Goal: Obtain resource: Download file/media

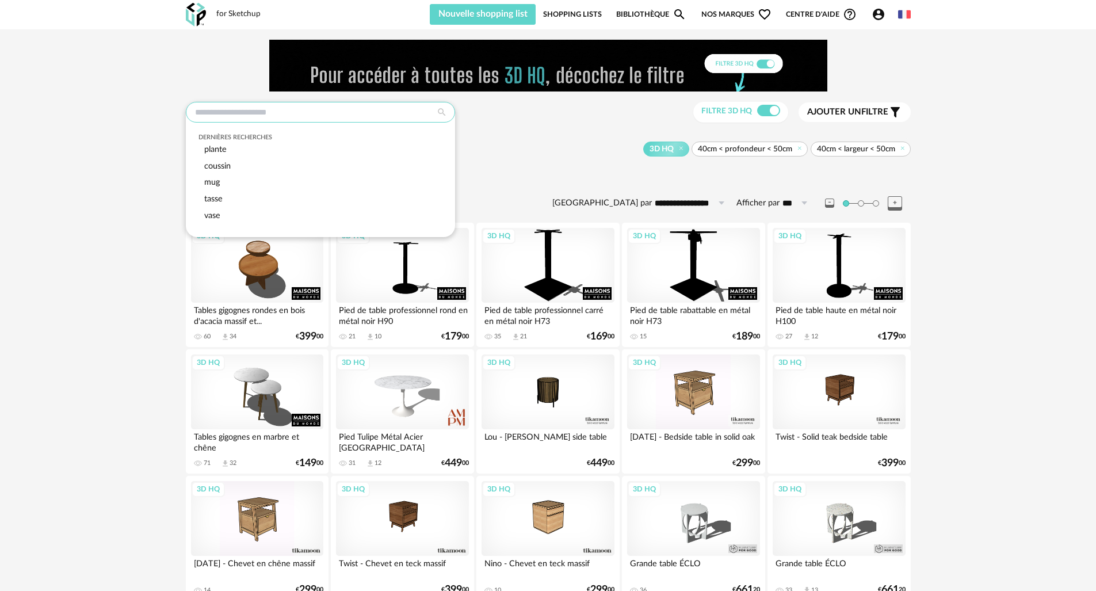
click at [306, 112] on input "text" at bounding box center [320, 112] width 269 height 21
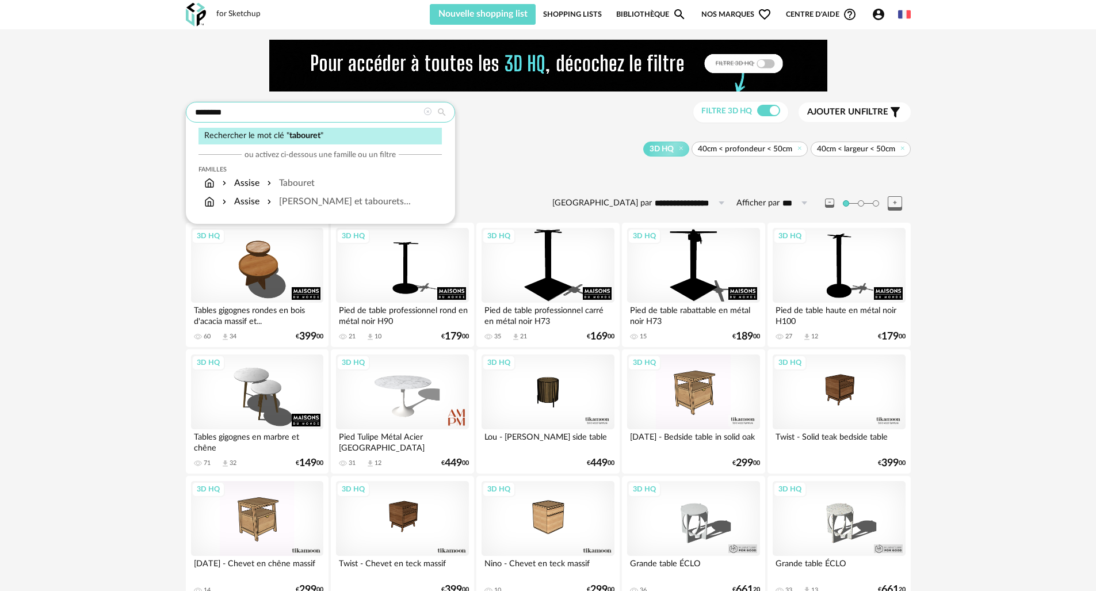
type input "********"
type input "**********"
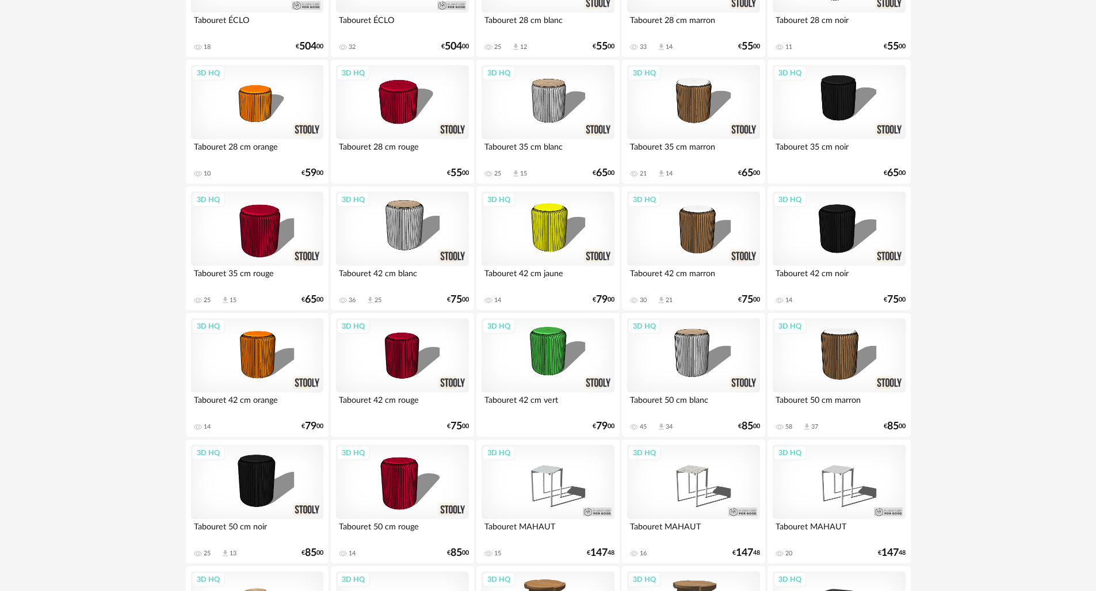
scroll to position [536, 0]
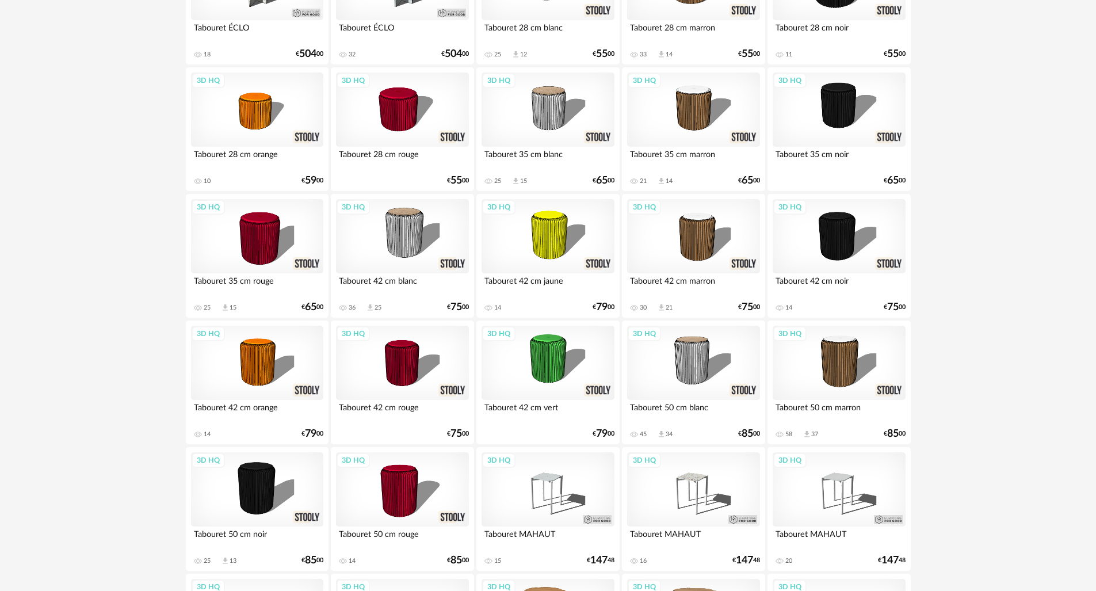
click at [708, 230] on div "3D HQ" at bounding box center [693, 236] width 132 height 75
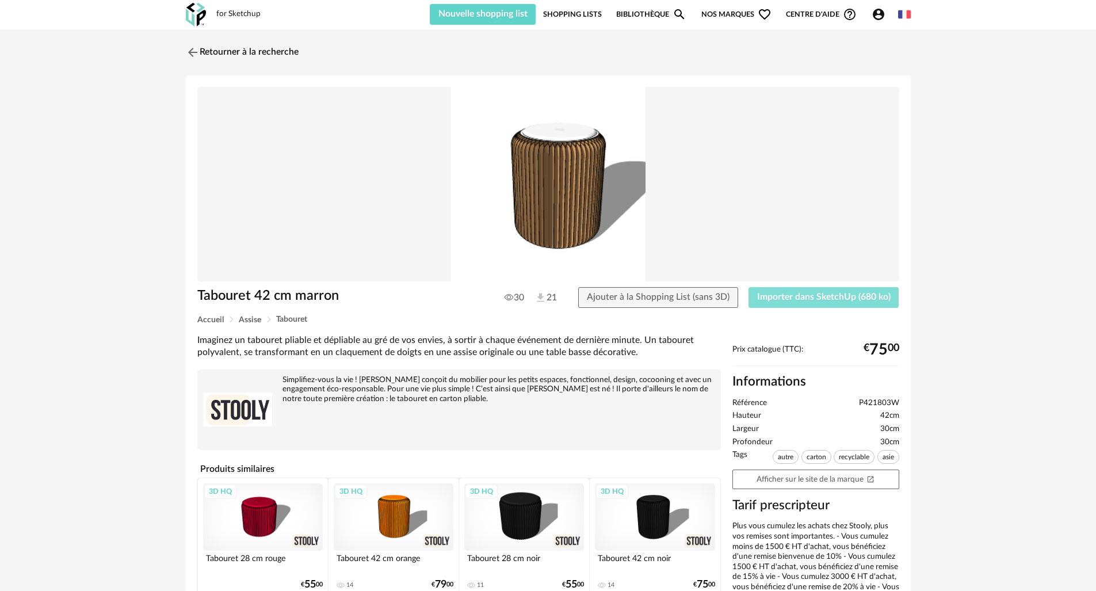
click at [782, 300] on span "Importer dans SketchUp (680 ko)" at bounding box center [823, 296] width 133 height 9
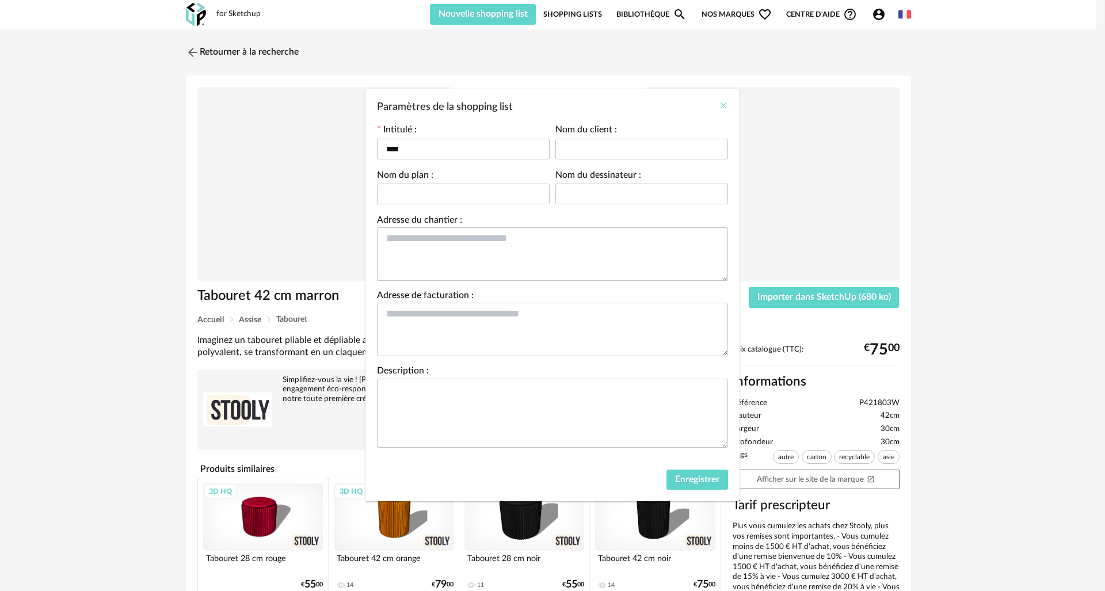
click at [721, 108] on icon "Close" at bounding box center [723, 105] width 9 height 9
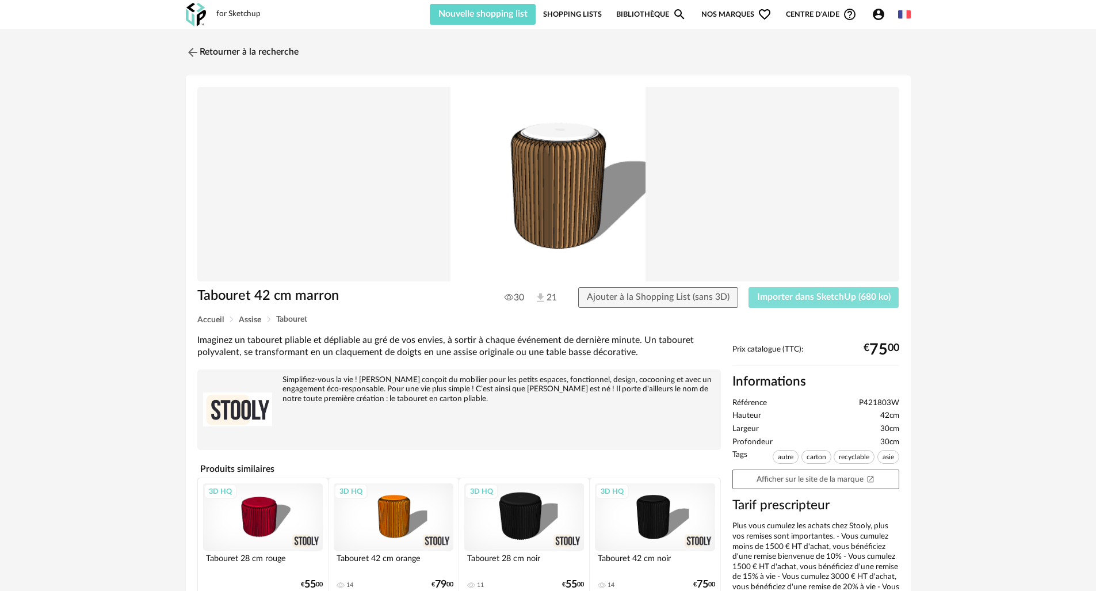
click at [811, 298] on span "Importer dans SketchUp (680 ko)" at bounding box center [823, 296] width 133 height 9
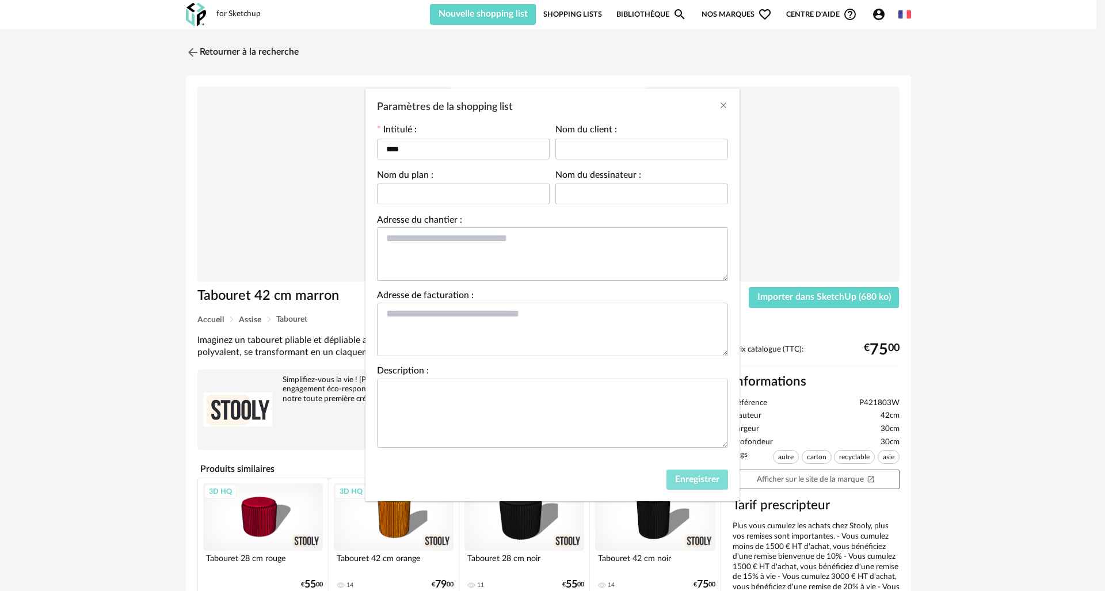
click at [721, 481] on button "Enregistrer" at bounding box center [697, 479] width 62 height 21
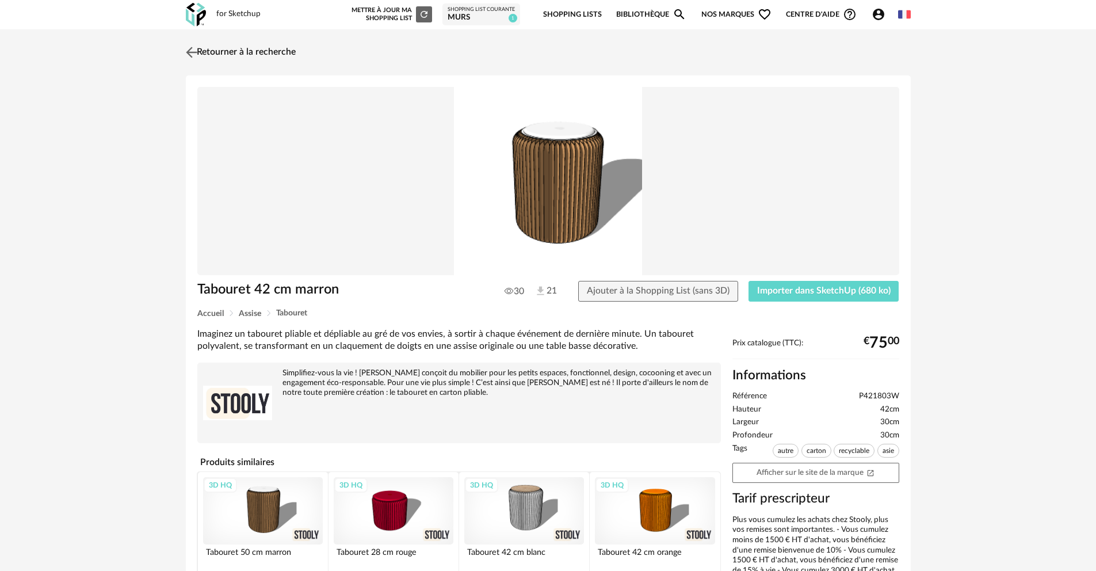
click at [196, 52] on img at bounding box center [191, 52] width 17 height 17
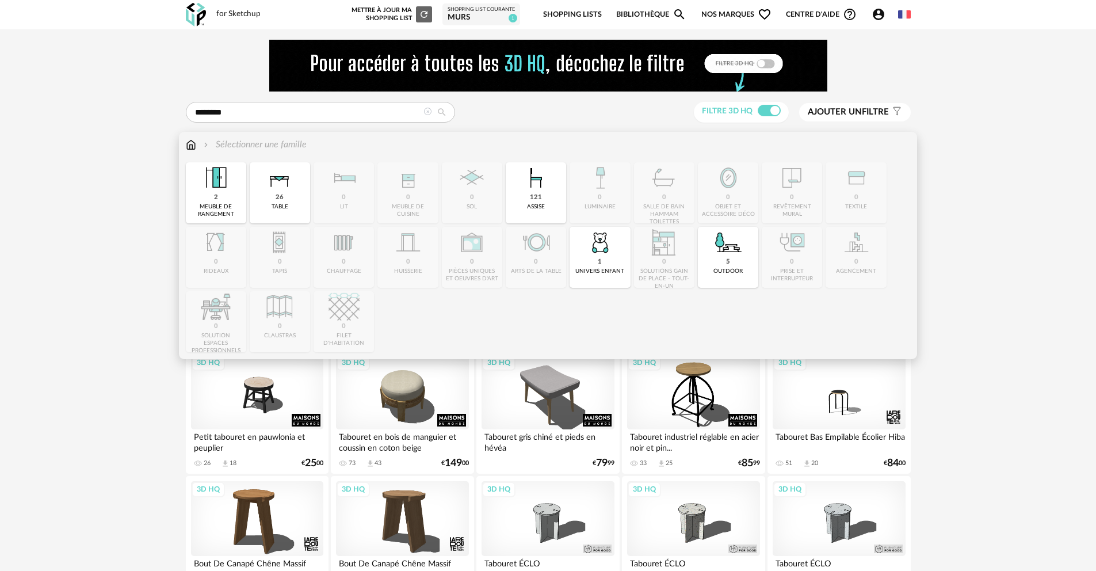
click at [193, 146] on img at bounding box center [191, 144] width 10 height 13
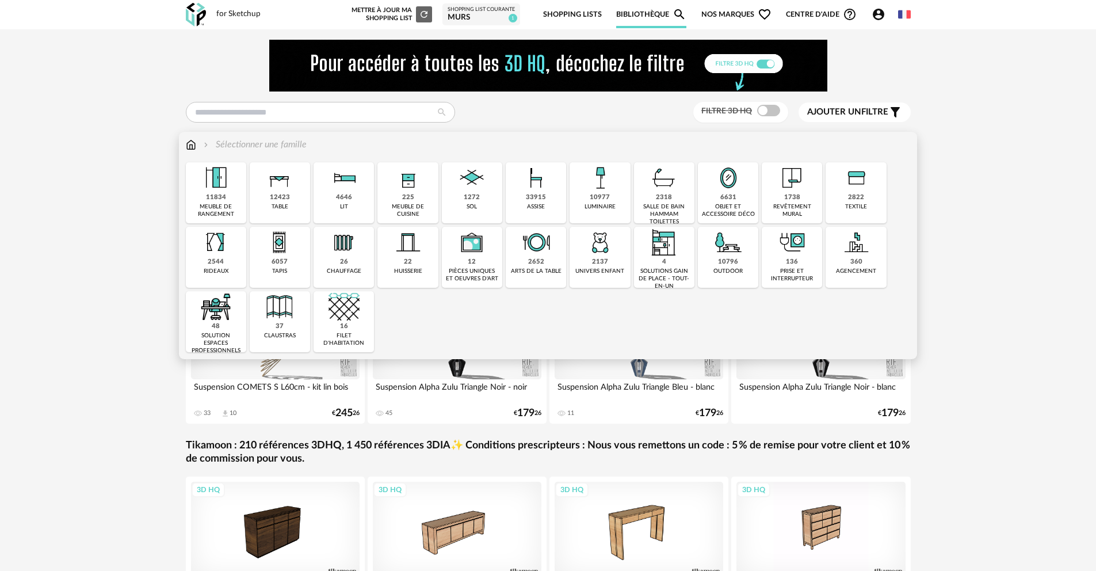
click at [229, 173] on img at bounding box center [215, 177] width 31 height 31
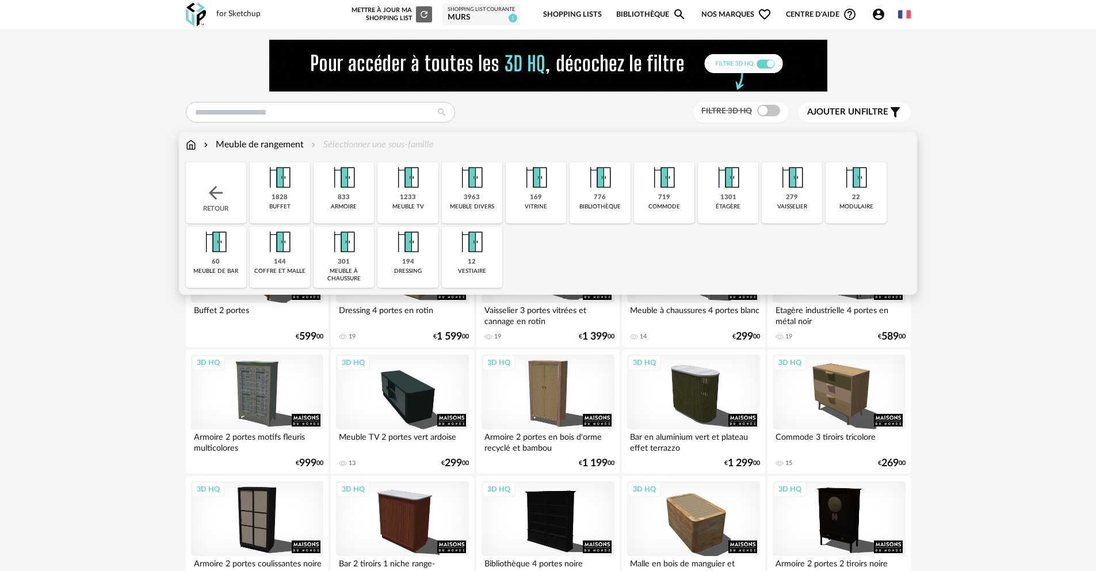
click at [190, 145] on img at bounding box center [191, 144] width 10 height 13
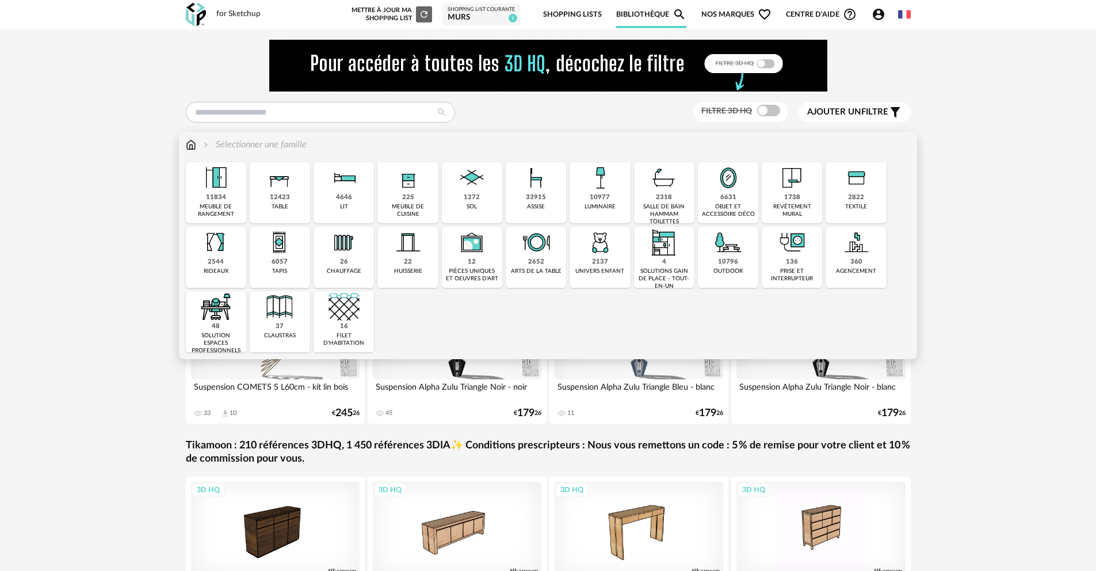
click at [672, 206] on div "salle de bain hammam toilettes" at bounding box center [664, 214] width 54 height 22
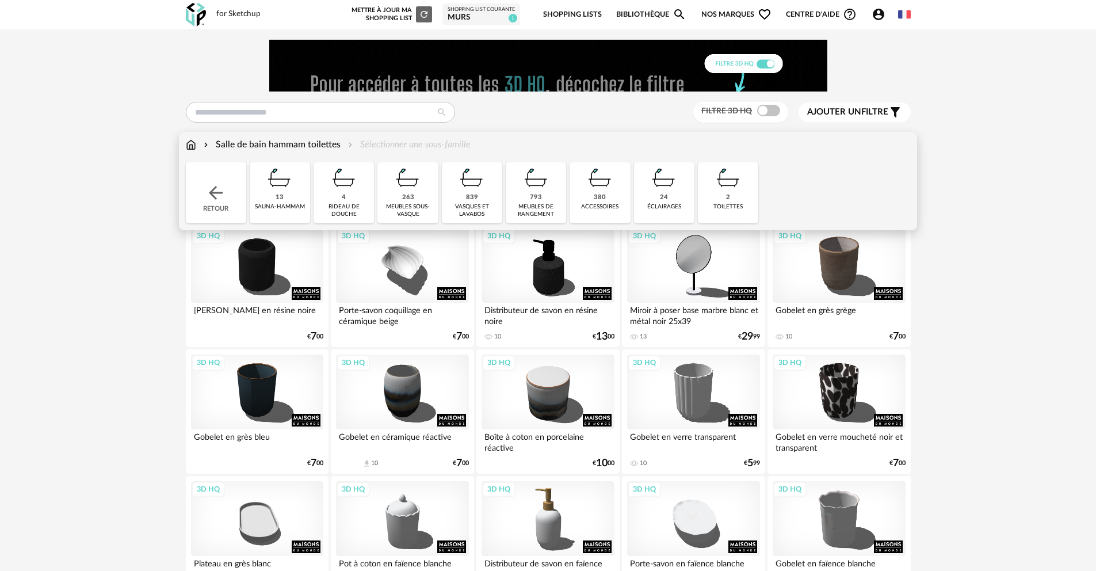
click at [481, 184] on img at bounding box center [471, 177] width 31 height 31
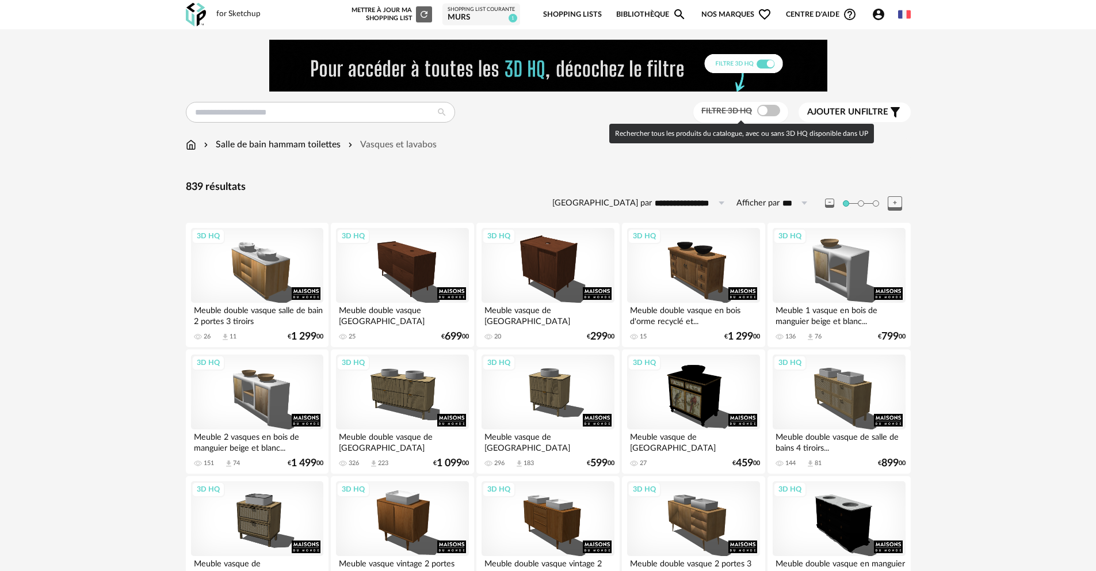
click at [773, 114] on span at bounding box center [768, 111] width 23 height 12
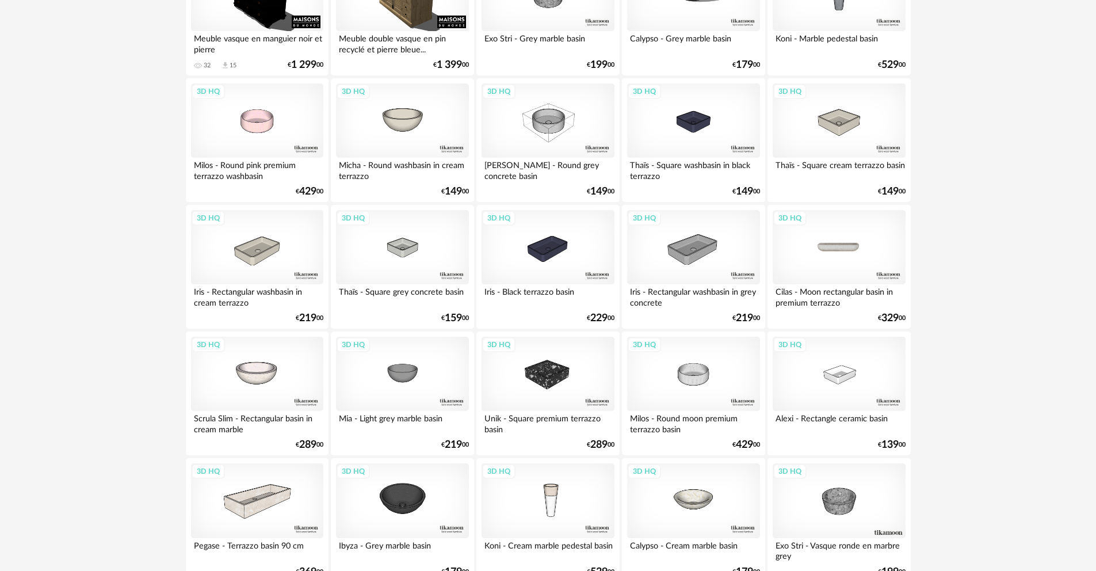
scroll to position [659, 0]
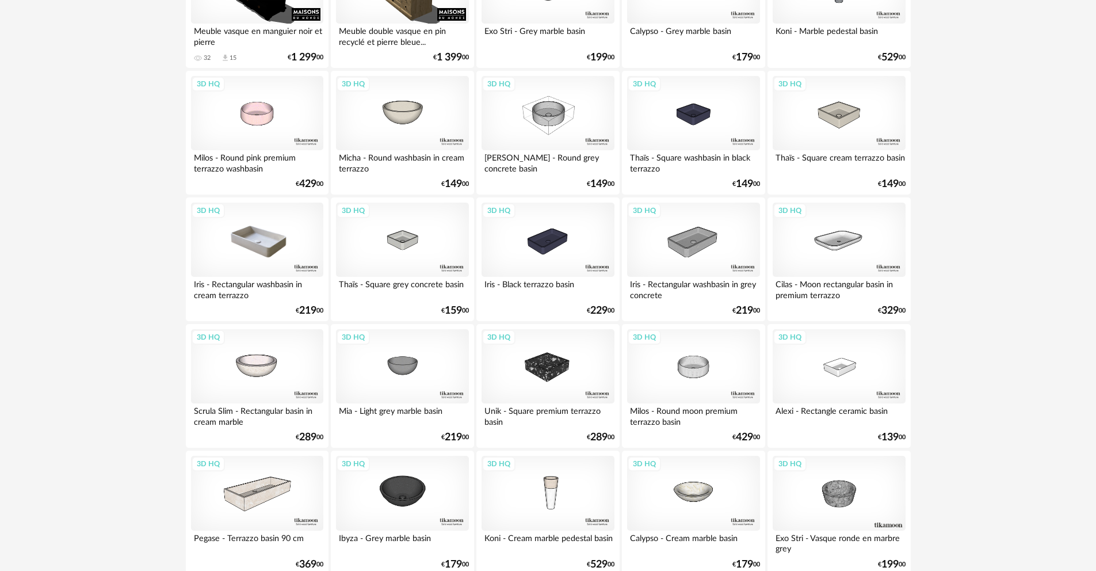
click at [277, 247] on div "3D HQ" at bounding box center [257, 240] width 132 height 75
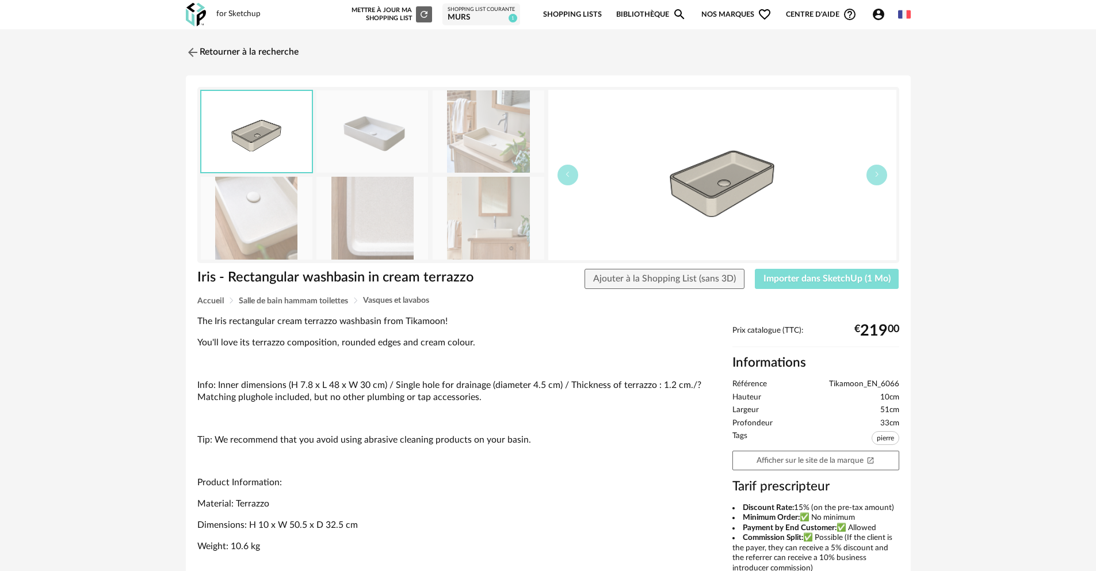
click at [843, 281] on span "Importer dans SketchUp (1 Mo)" at bounding box center [826, 278] width 127 height 9
click at [196, 51] on img at bounding box center [191, 52] width 17 height 17
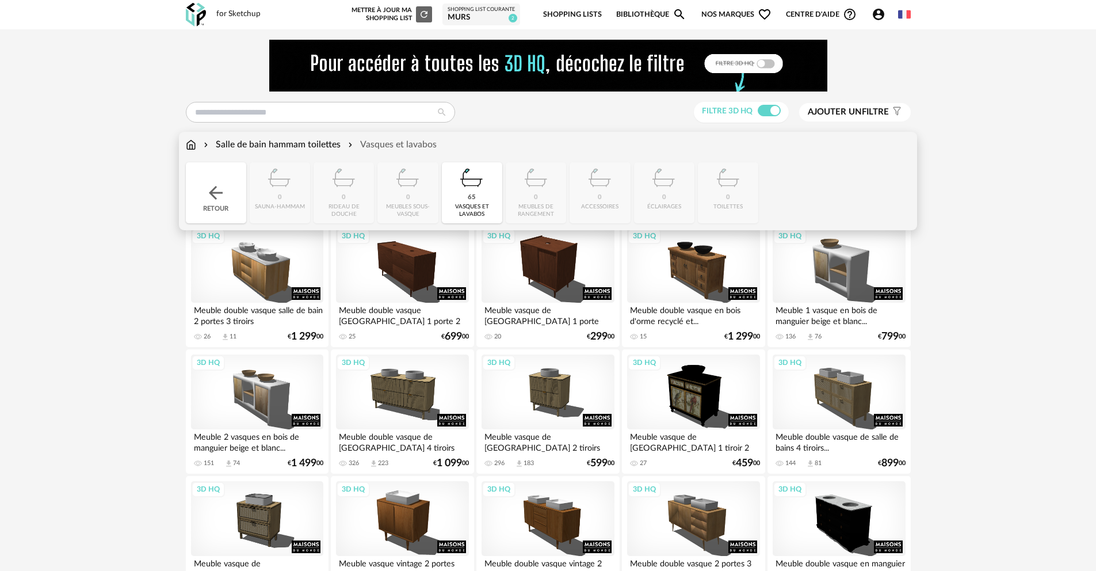
click at [190, 146] on img at bounding box center [191, 144] width 10 height 13
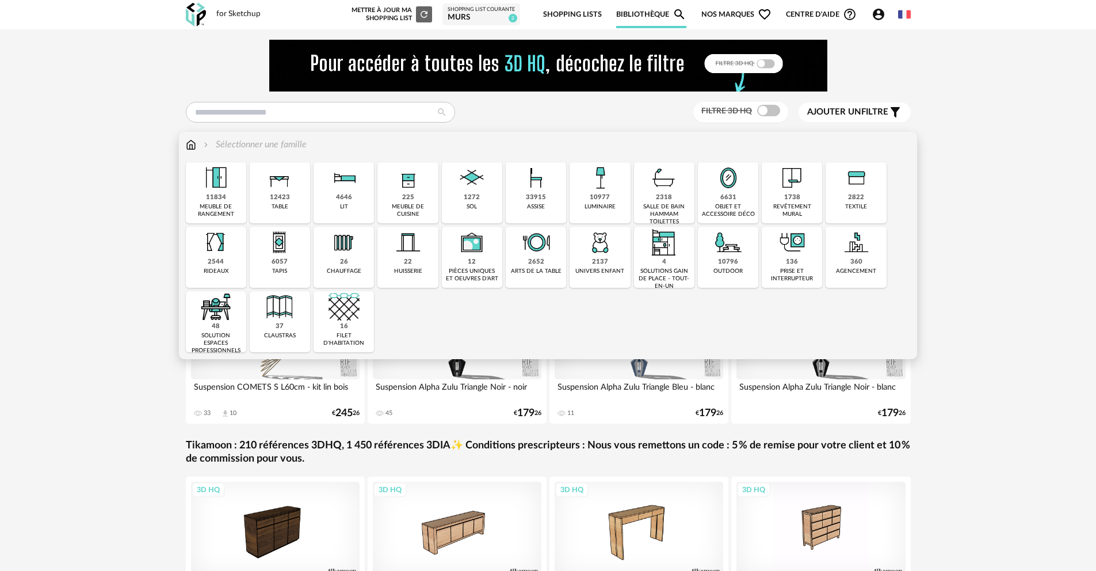
click at [737, 187] on img at bounding box center [728, 177] width 31 height 31
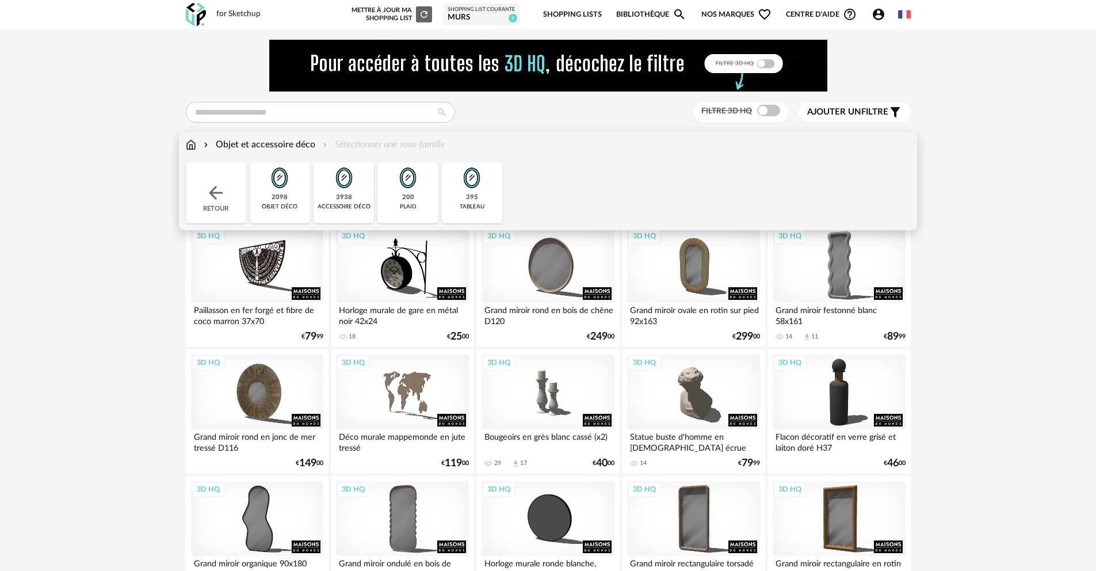
click at [192, 145] on img at bounding box center [191, 144] width 10 height 13
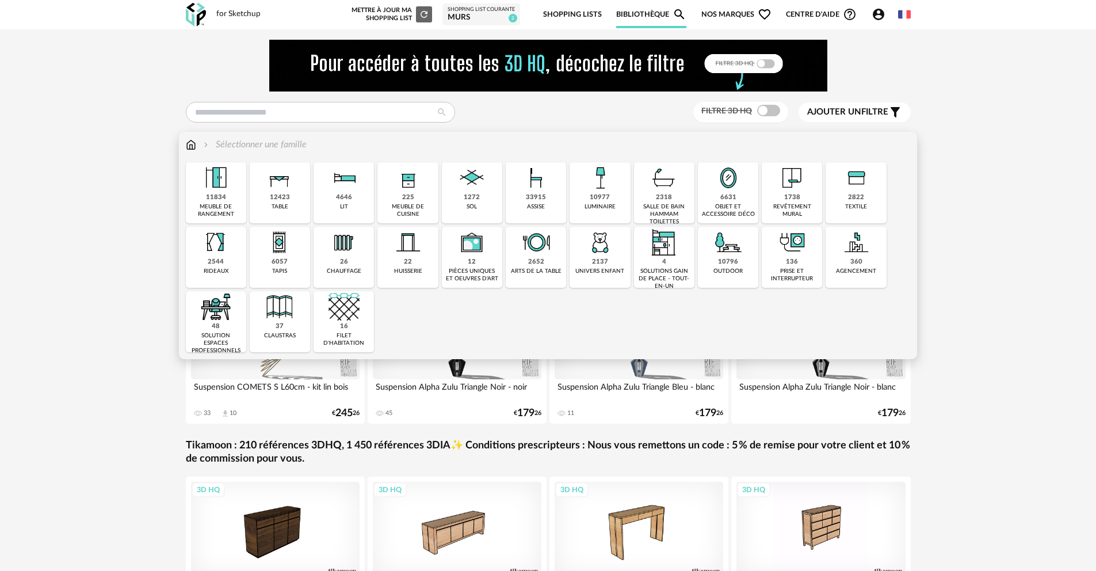
click at [801, 183] on img at bounding box center [792, 177] width 31 height 31
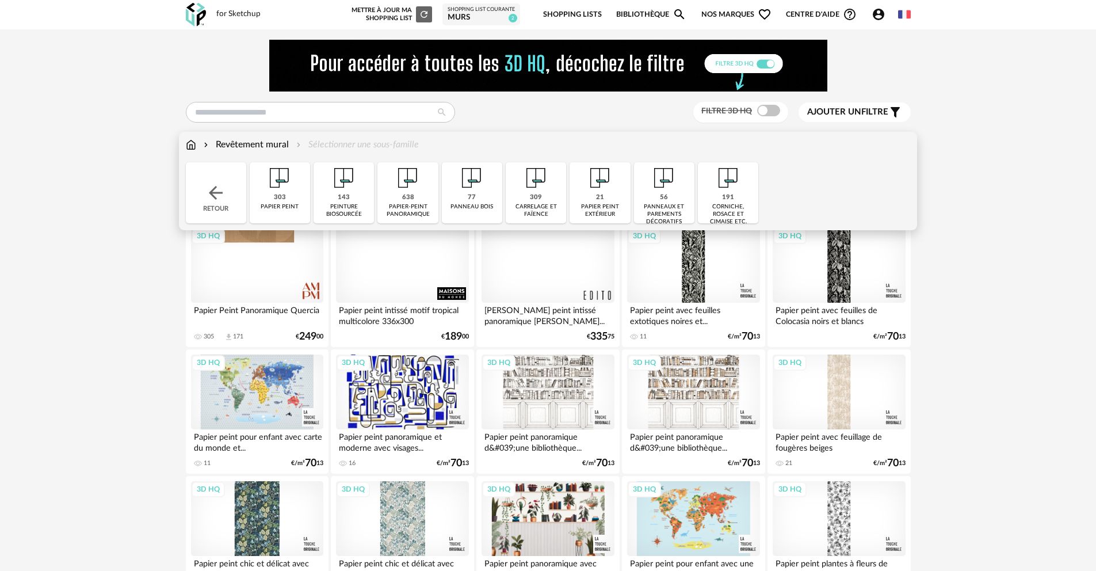
click at [530, 187] on img at bounding box center [536, 177] width 31 height 31
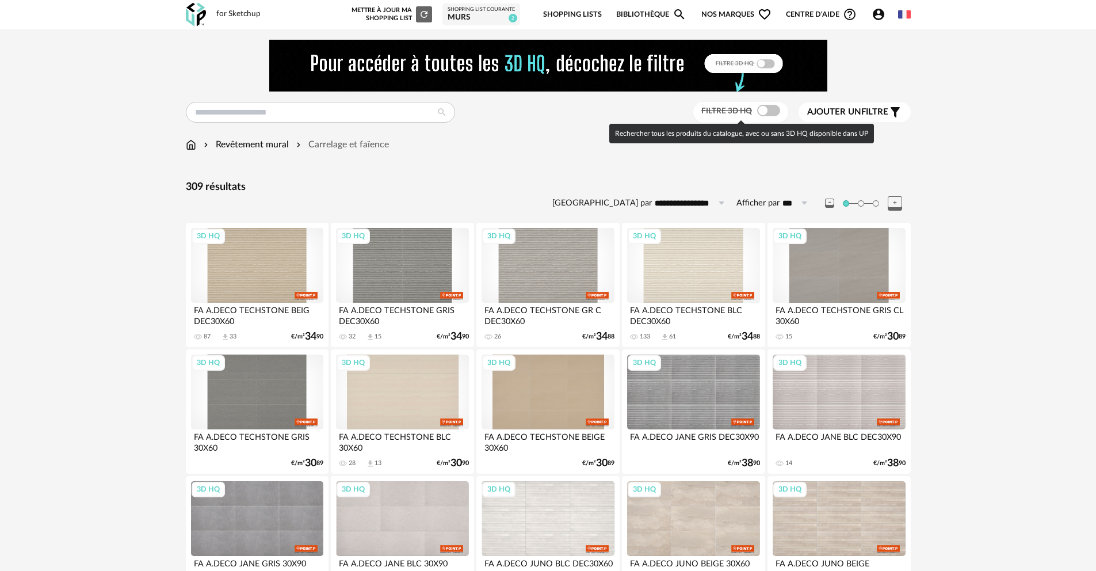
click at [769, 113] on span at bounding box center [768, 111] width 23 height 12
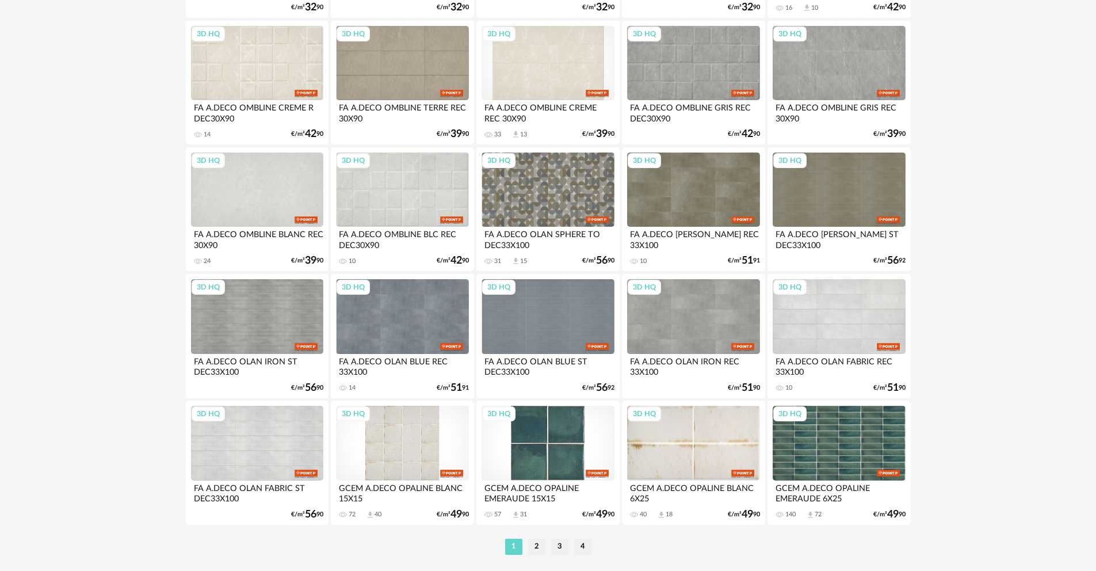
scroll to position [2269, 0]
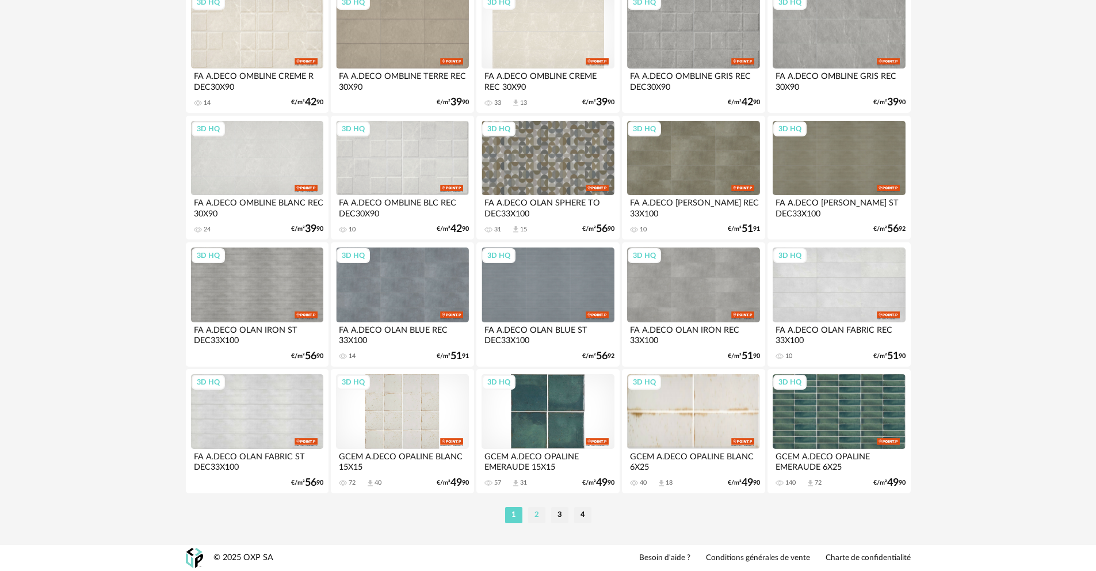
click at [536, 516] on li "2" at bounding box center [536, 515] width 17 height 16
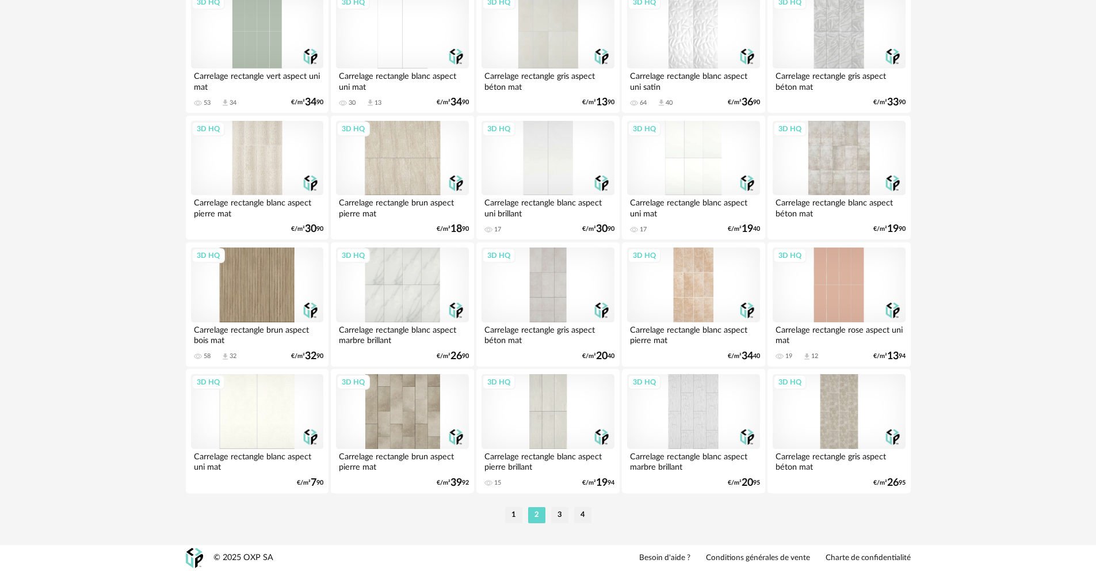
scroll to position [2269, 0]
click at [855, 288] on div "3D HQ" at bounding box center [839, 284] width 132 height 75
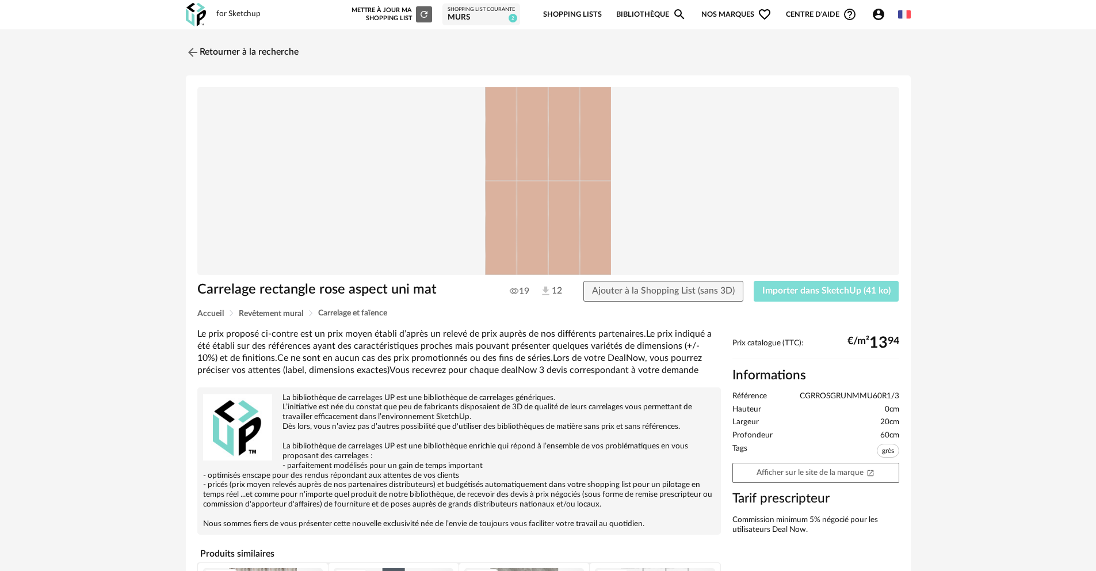
click at [858, 292] on span "Importer dans SketchUp (41 ko)" at bounding box center [826, 290] width 128 height 9
click at [188, 49] on img at bounding box center [191, 52] width 17 height 17
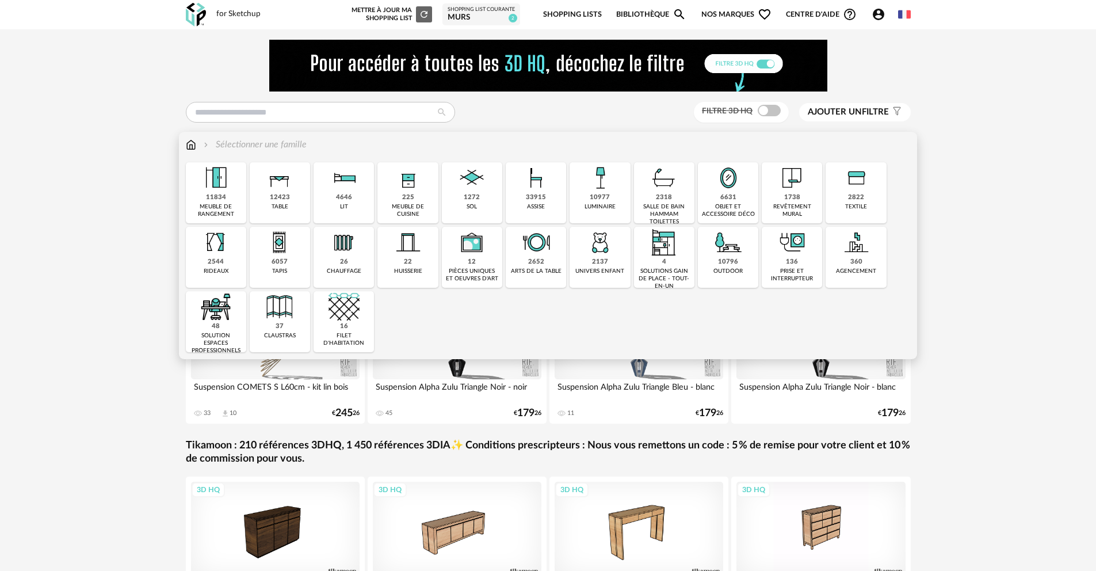
click at [798, 190] on img at bounding box center [792, 177] width 31 height 31
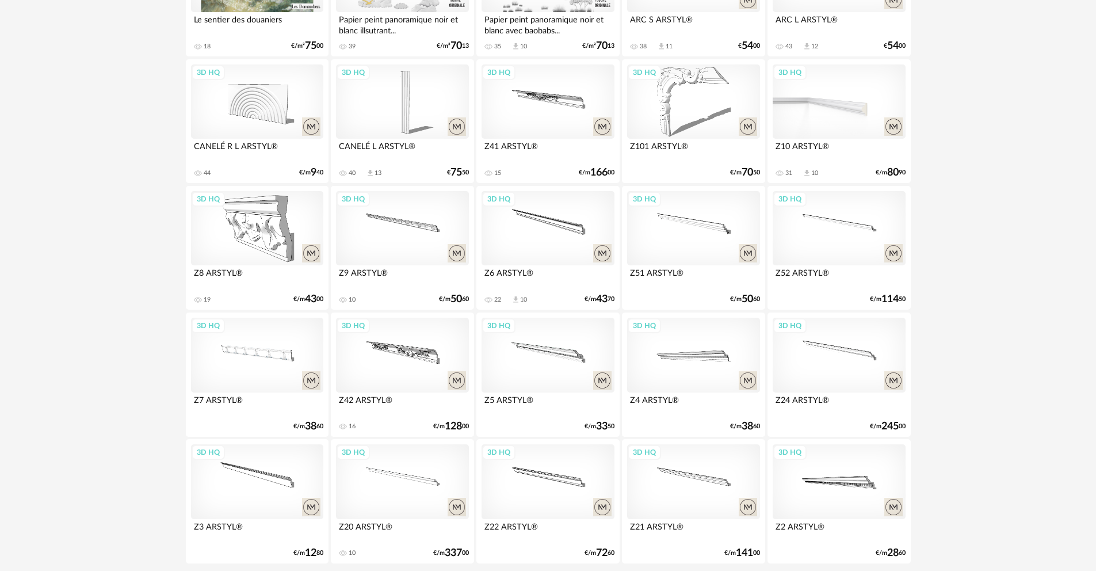
scroll to position [2269, 0]
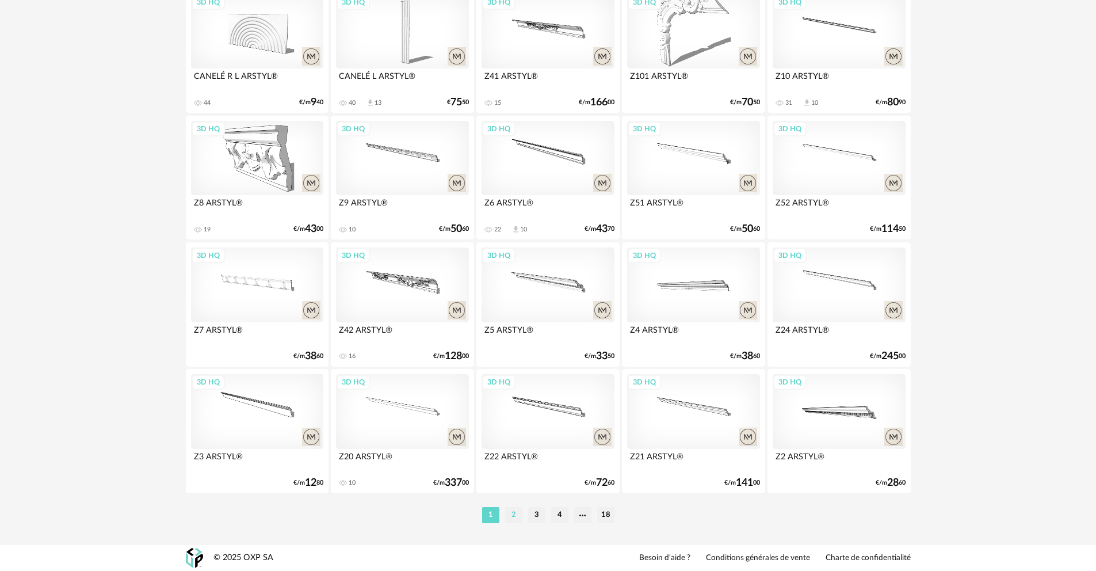
click at [516, 514] on li "2" at bounding box center [513, 515] width 17 height 16
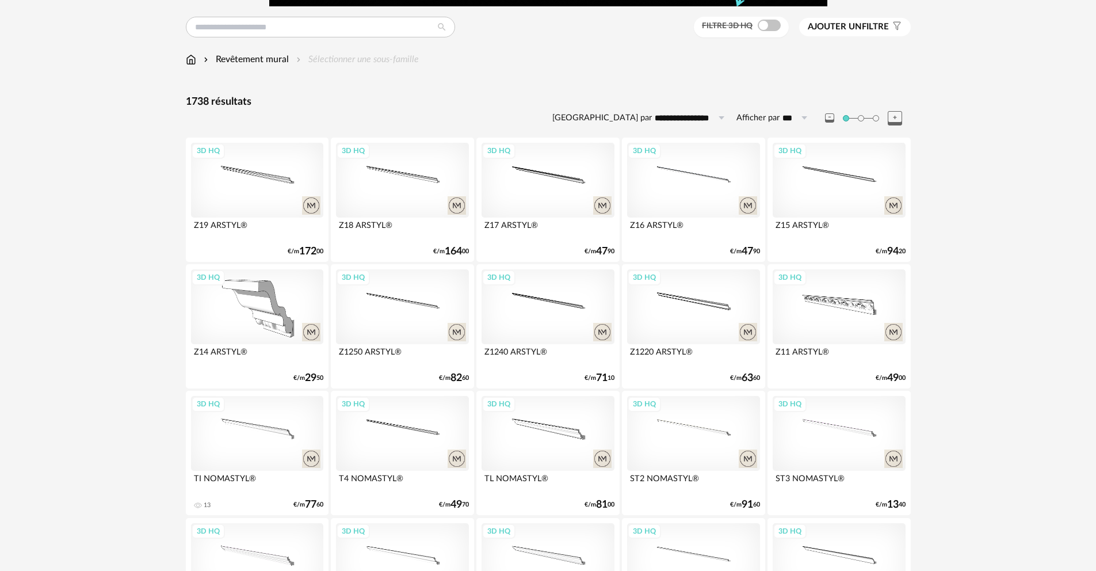
scroll to position [348, 0]
